Goal: Task Accomplishment & Management: Manage account settings

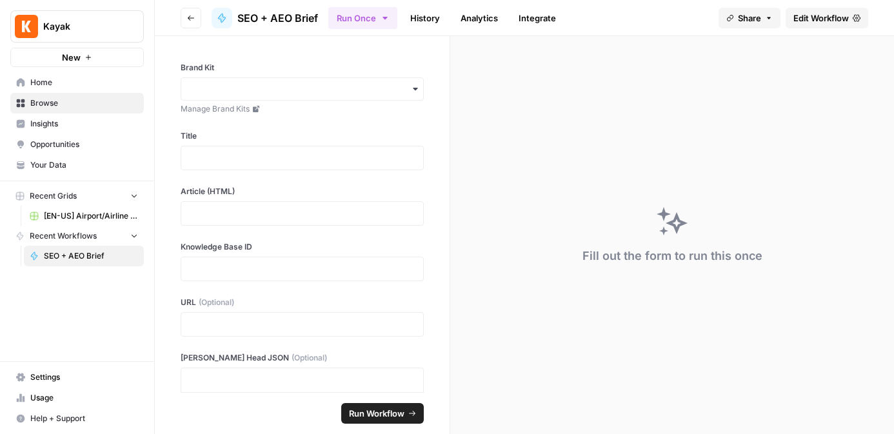
click at [26, 402] on link "Usage" at bounding box center [77, 398] width 134 height 21
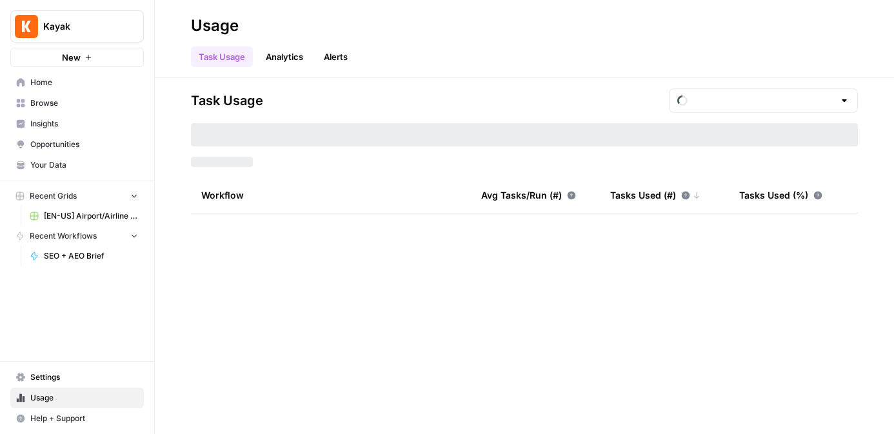
type input "September Tasks"
click at [26, 419] on button "Help + Support" at bounding box center [77, 418] width 134 height 21
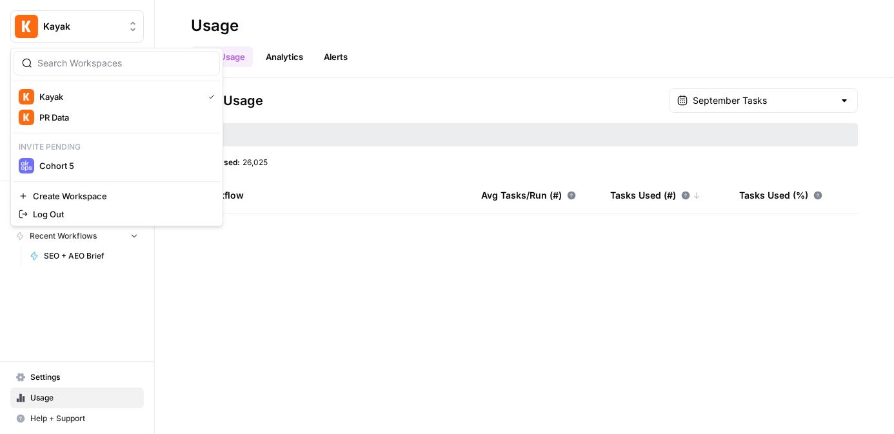
click at [102, 33] on button "Kayak" at bounding box center [77, 26] width 134 height 32
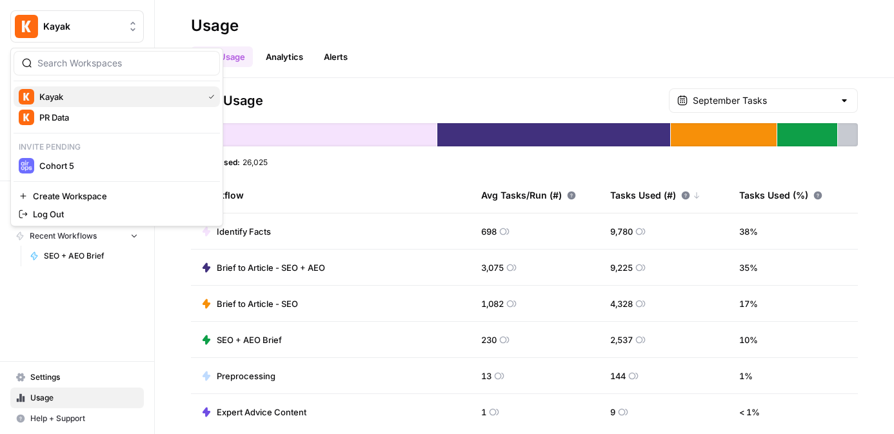
click at [63, 101] on span "Kayak" at bounding box center [118, 96] width 159 height 13
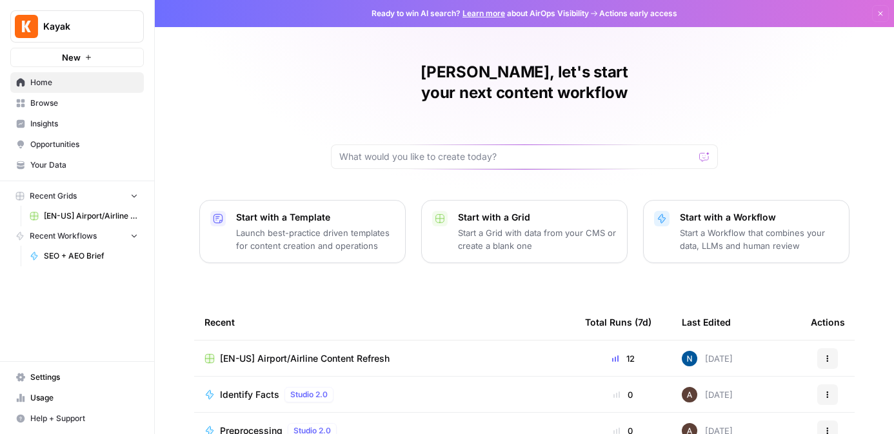
click at [28, 377] on link "Settings" at bounding box center [77, 377] width 134 height 21
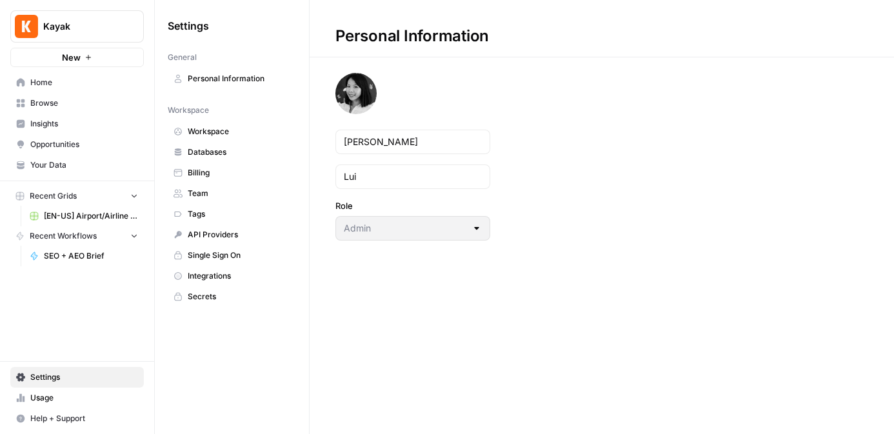
click at [218, 193] on span "Team" at bounding box center [239, 194] width 103 height 12
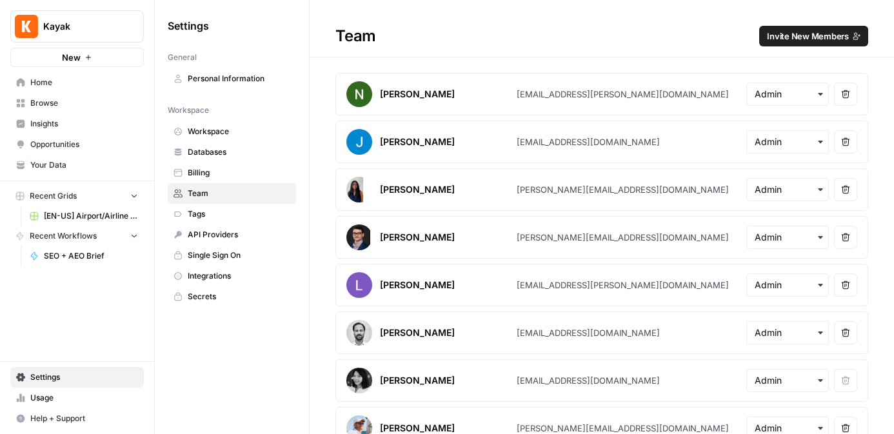
click at [785, 37] on span "Invite New Members" at bounding box center [808, 36] width 82 height 13
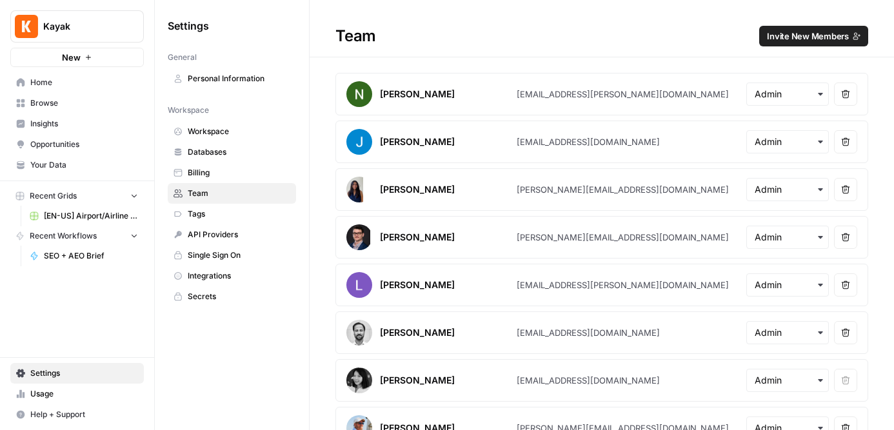
click at [795, 34] on span "Invite New Members" at bounding box center [808, 36] width 82 height 13
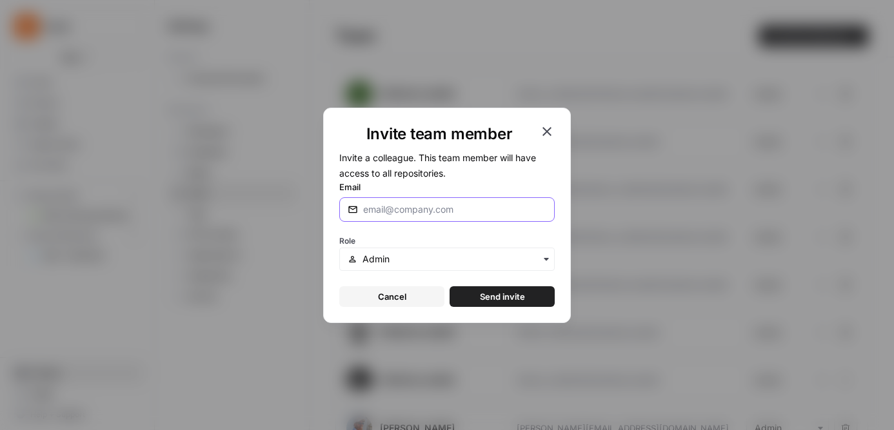
click at [464, 203] on input "Email" at bounding box center [454, 209] width 183 height 13
paste input "[EMAIL_ADDRESS][DOMAIN_NAME]"
type input "[EMAIL_ADDRESS][DOMAIN_NAME]"
click at [439, 254] on input "text" at bounding box center [454, 259] width 184 height 13
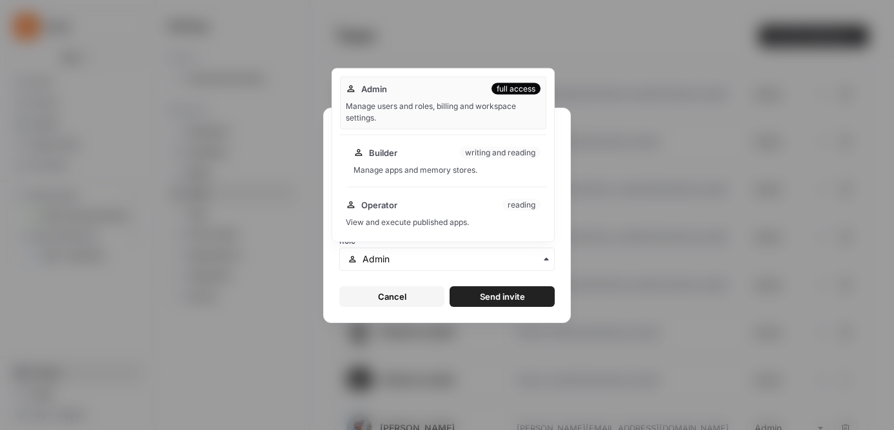
click at [462, 164] on div "Manage apps and memory stores." at bounding box center [446, 170] width 187 height 12
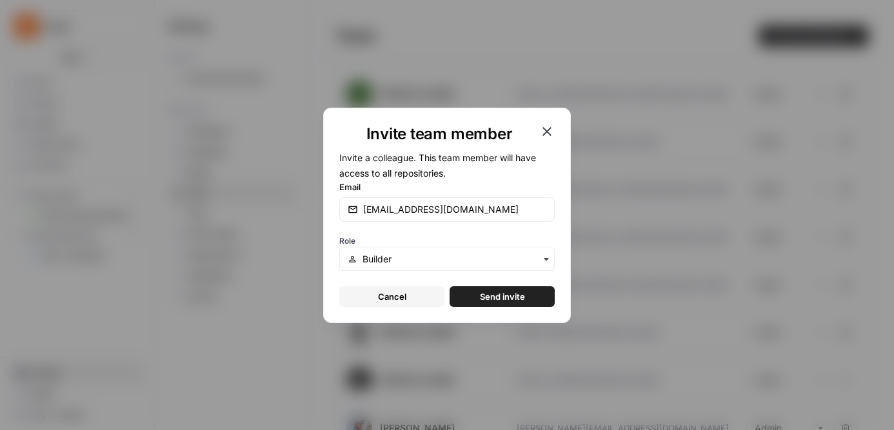
click at [457, 292] on button "Send invite" at bounding box center [502, 296] width 105 height 21
